Goal: Find specific fact: Find specific fact

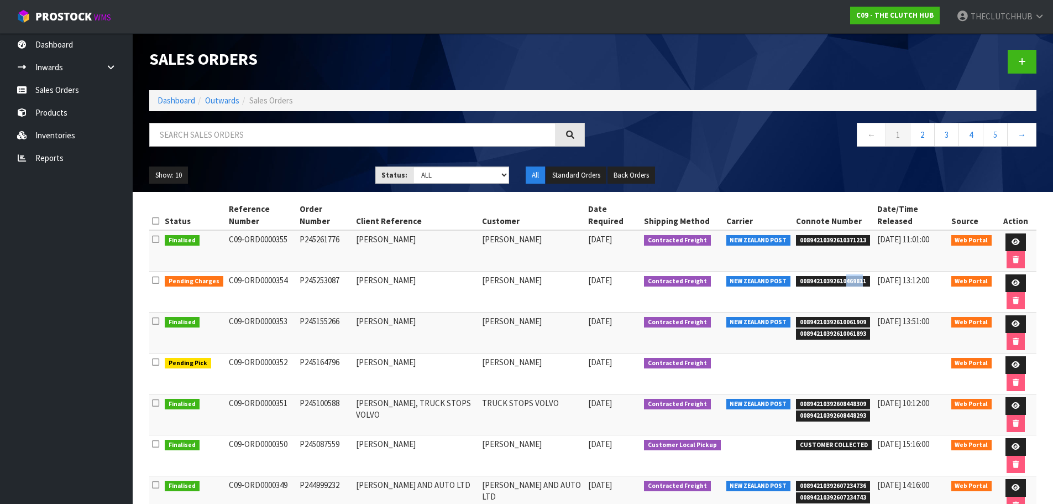
drag, startPoint x: 861, startPoint y: 251, endPoint x: 844, endPoint y: 252, distance: 17.2
click at [844, 276] on span "00894210392610469811" at bounding box center [833, 281] width 74 height 11
click at [854, 276] on span "00894210392610469811" at bounding box center [833, 281] width 74 height 11
drag, startPoint x: 862, startPoint y: 251, endPoint x: 797, endPoint y: 251, distance: 64.1
click at [797, 276] on span "00894210392610469811" at bounding box center [833, 281] width 74 height 11
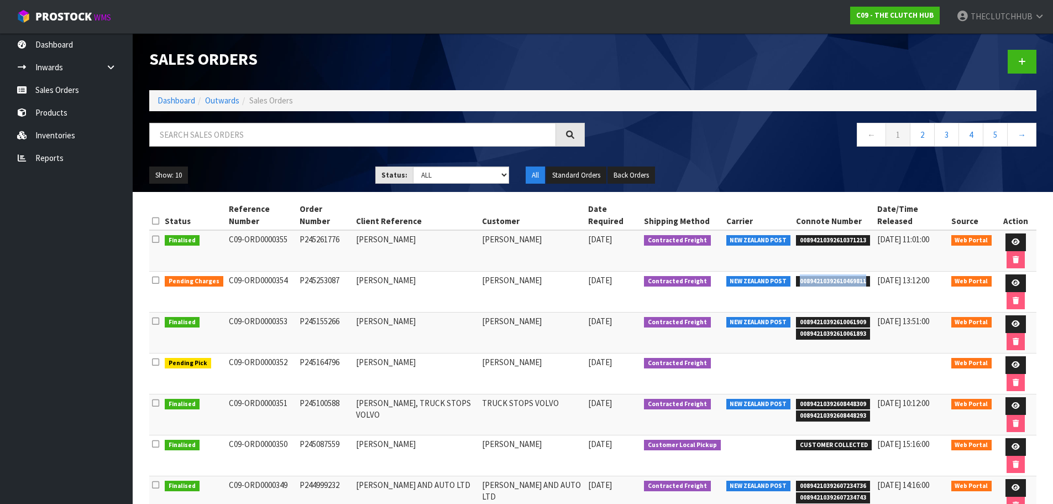
copy span "00894210392610469811"
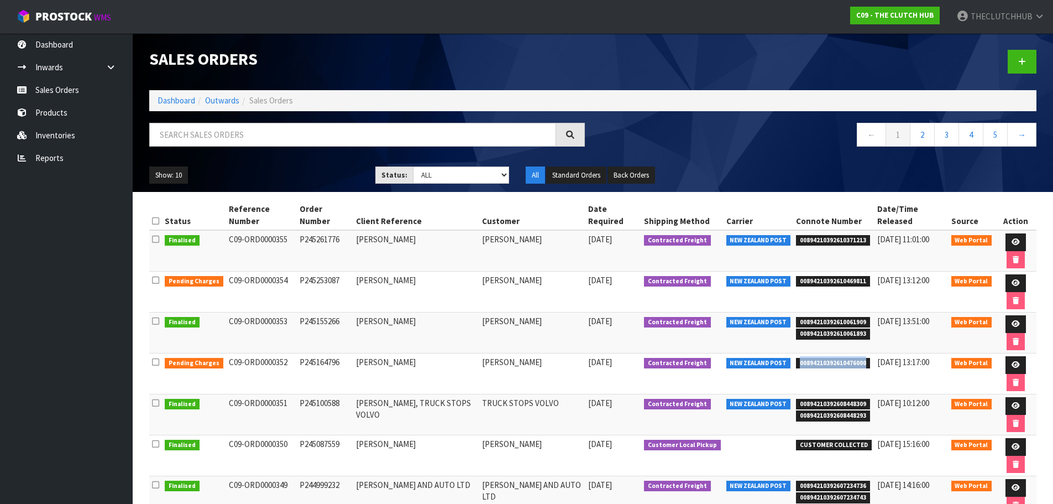
drag, startPoint x: 865, startPoint y: 312, endPoint x: 797, endPoint y: 314, distance: 68.6
click at [797, 358] on span "00894210392610476000" at bounding box center [833, 363] width 74 height 11
copy span "00894210392610476000"
click at [259, 130] on input "text" at bounding box center [352, 135] width 407 height 24
click at [120, 97] on link "Sales Orders" at bounding box center [66, 90] width 133 height 23
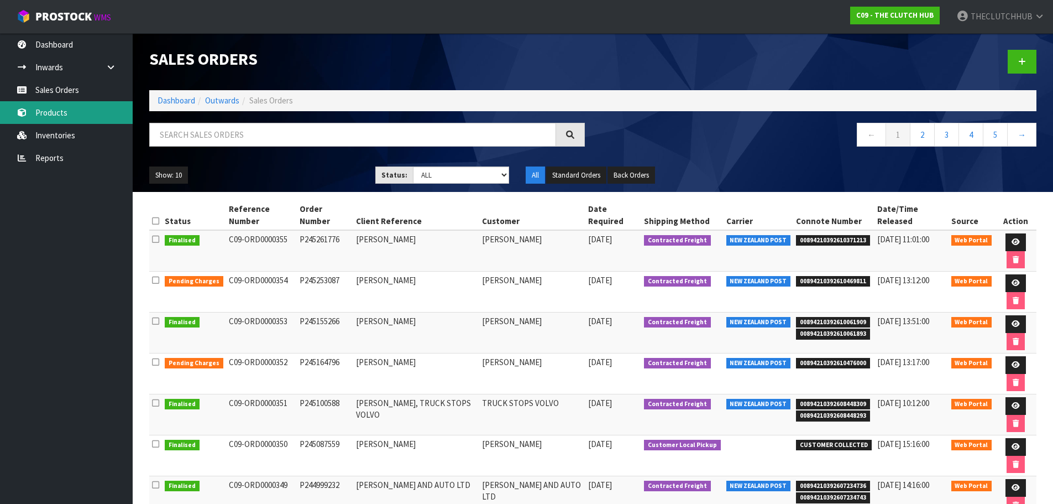
click at [85, 116] on link "Products" at bounding box center [66, 112] width 133 height 23
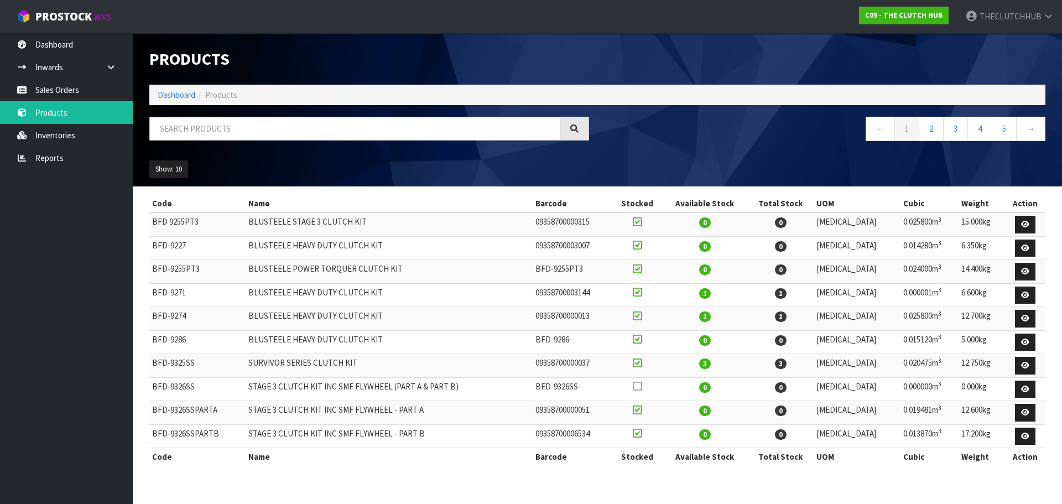
click at [228, 143] on div at bounding box center [369, 133] width 456 height 32
click at [228, 132] on input "text" at bounding box center [354, 129] width 411 height 24
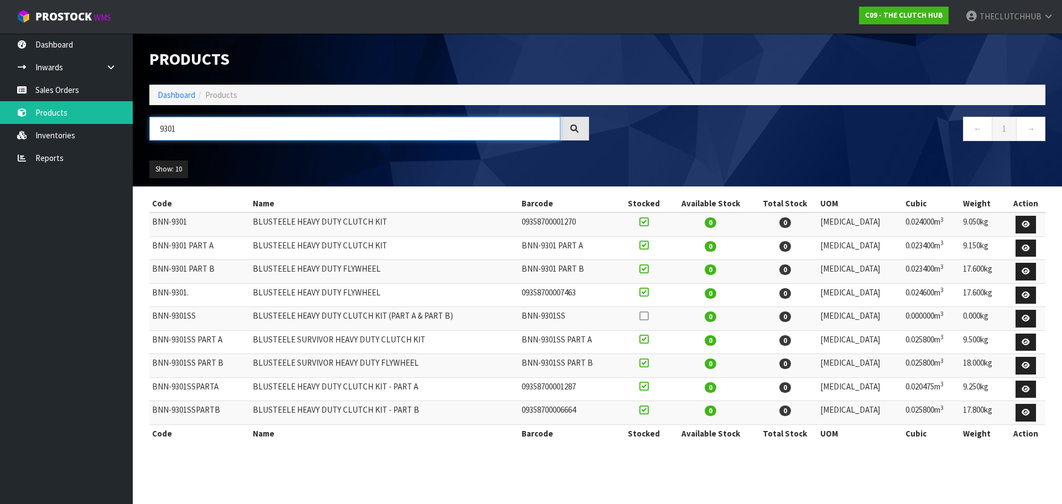
type input "9301"
click at [83, 96] on link "Sales Orders" at bounding box center [66, 90] width 133 height 23
